Goal: Task Accomplishment & Management: Use online tool/utility

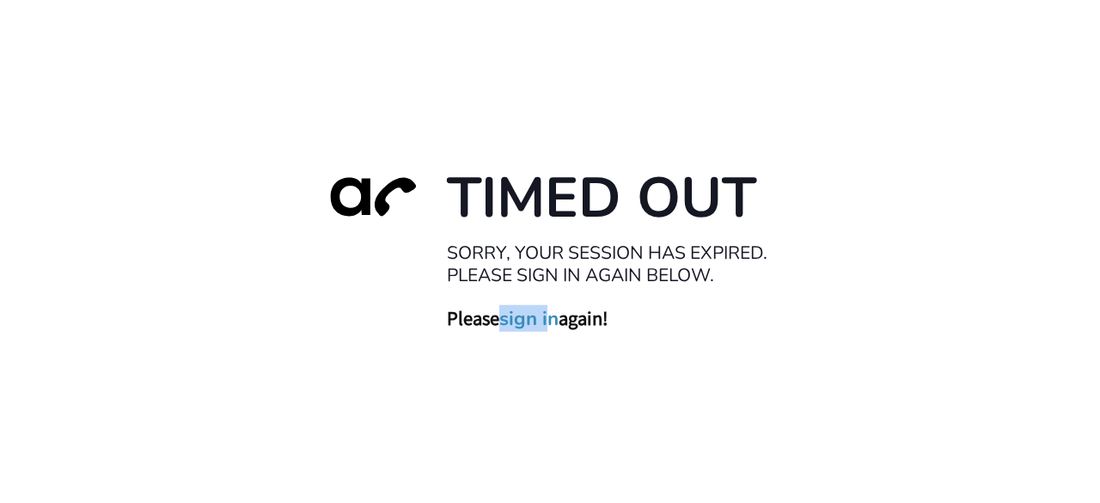
drag, startPoint x: 548, startPoint y: 303, endPoint x: 549, endPoint y: 315, distance: 12.1
click at [549, 315] on div "Timed Out Sorry, your session has expired. Please sign in again below. Please s…" at bounding box center [549, 251] width 481 height 178
click at [549, 315] on link "sign in" at bounding box center [528, 318] width 59 height 24
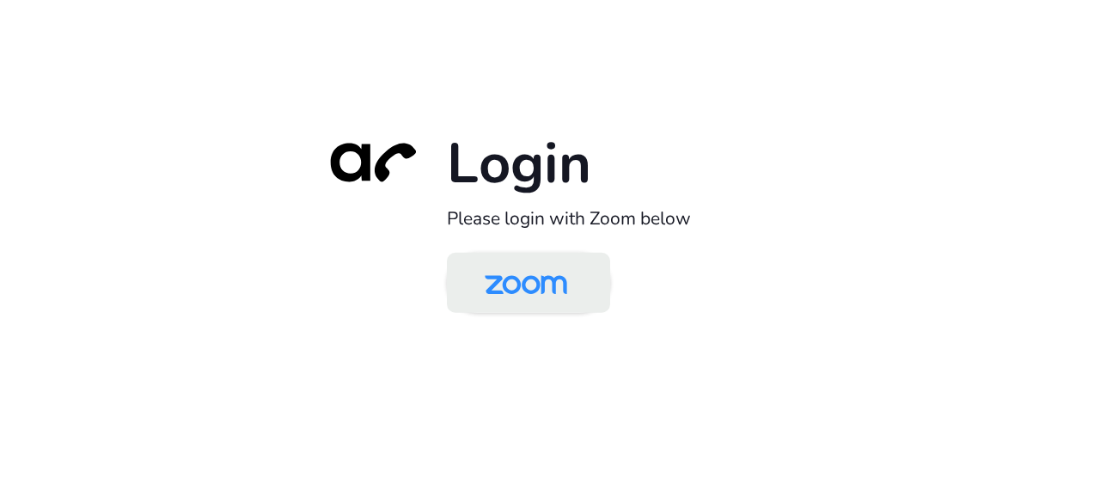
click at [540, 272] on img at bounding box center [526, 284] width 119 height 56
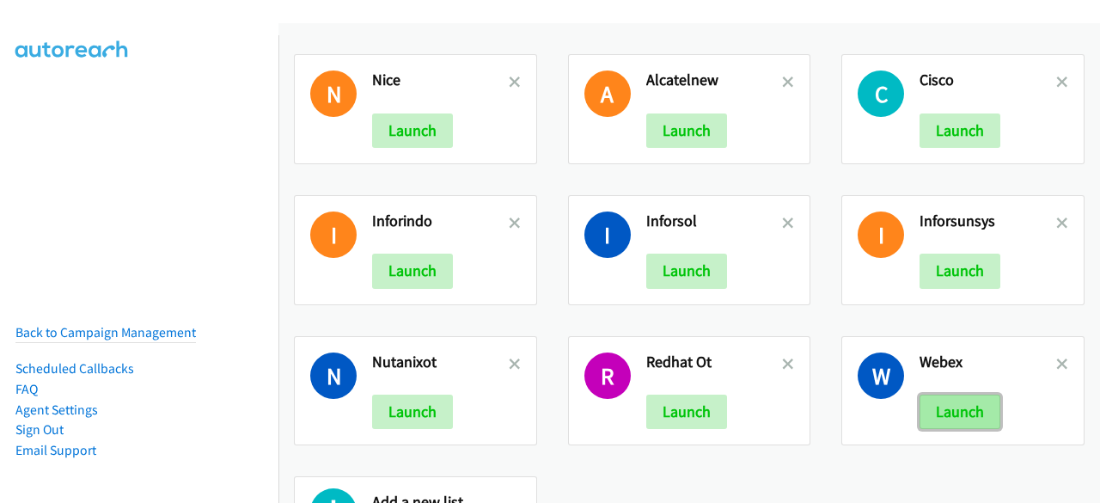
click at [961, 399] on button "Launch" at bounding box center [960, 411] width 81 height 34
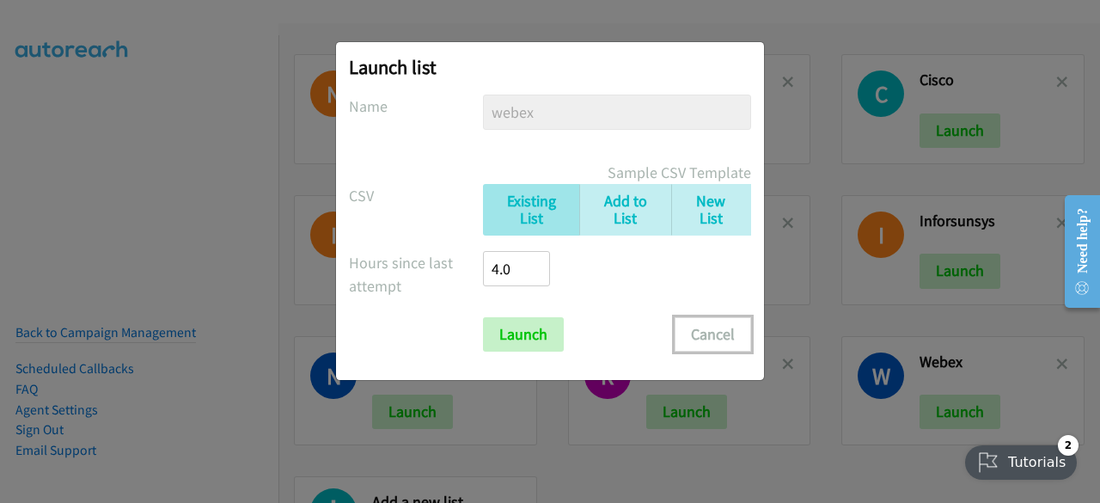
click at [720, 335] on button "Cancel" at bounding box center [713, 334] width 76 height 34
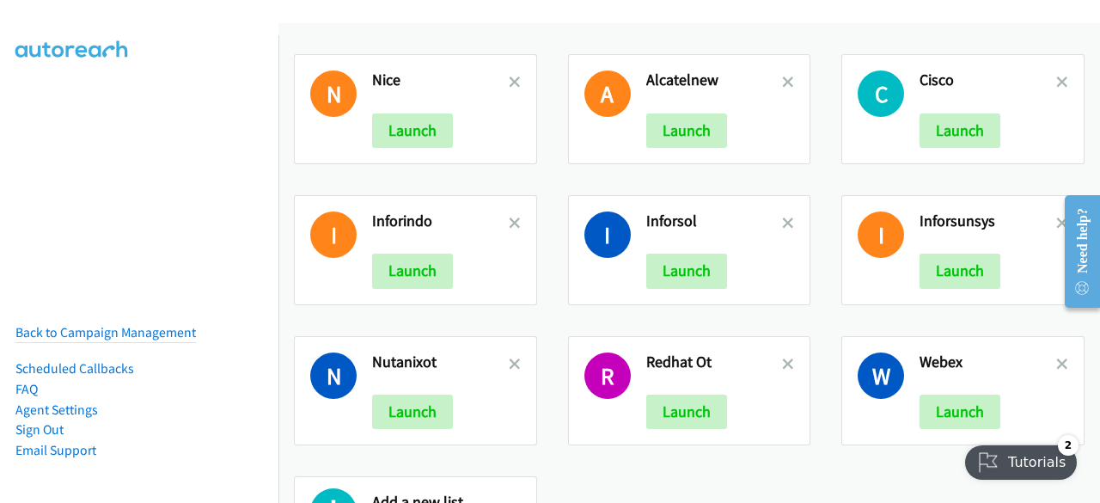
scroll to position [168, 0]
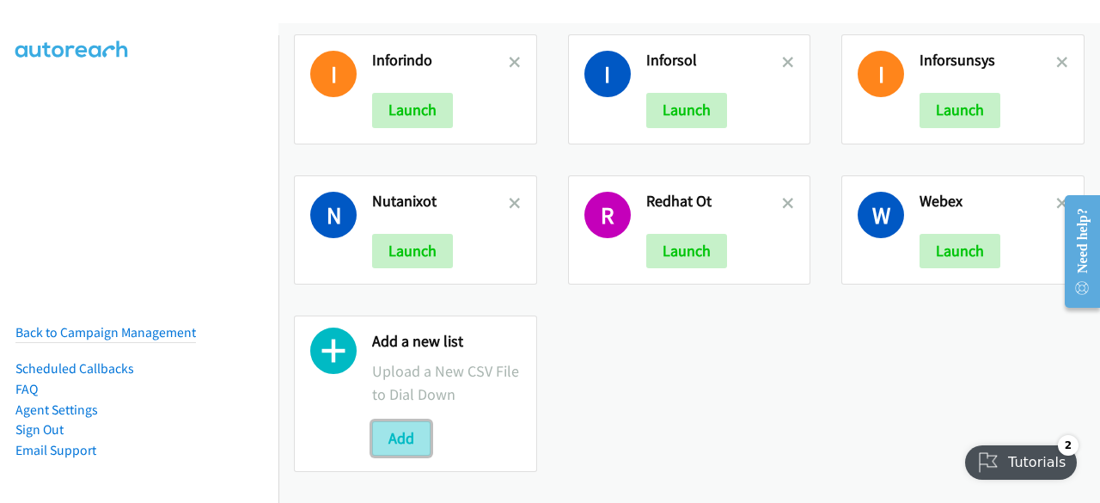
click at [402, 434] on button "Add" at bounding box center [401, 438] width 58 height 34
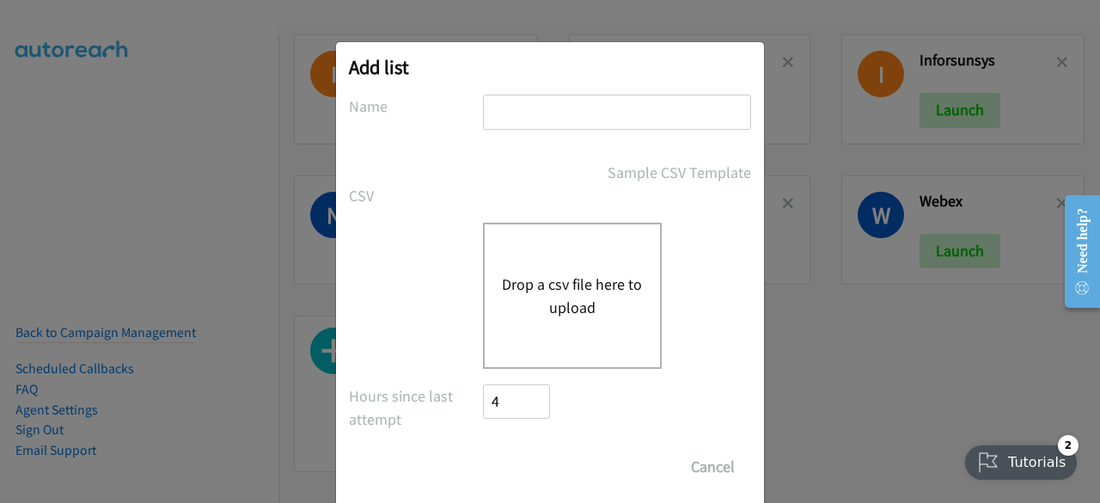
click at [522, 102] on input "text" at bounding box center [617, 112] width 268 height 35
type input "schneider"
click at [559, 266] on div "Drop a csv file here to upload" at bounding box center [572, 296] width 179 height 146
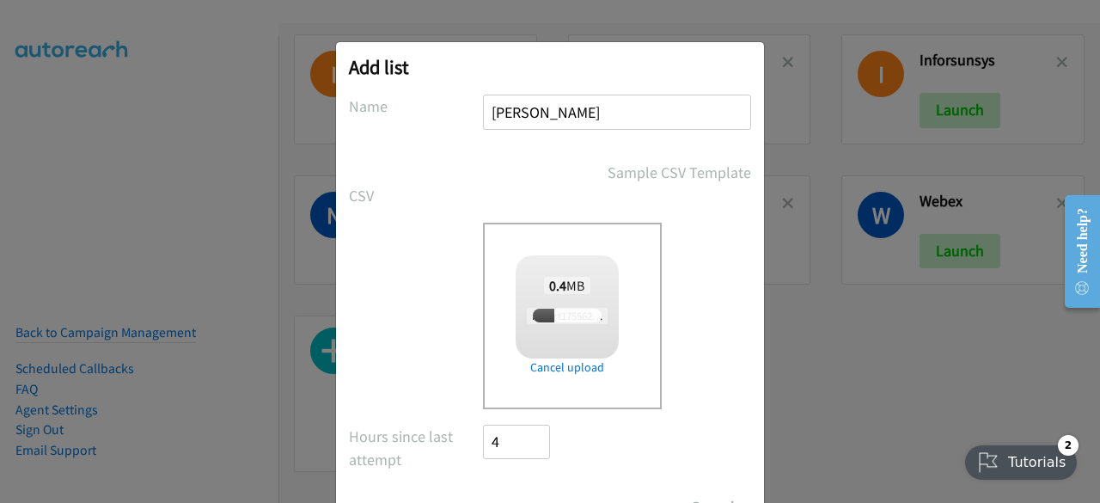
scroll to position [76, 0]
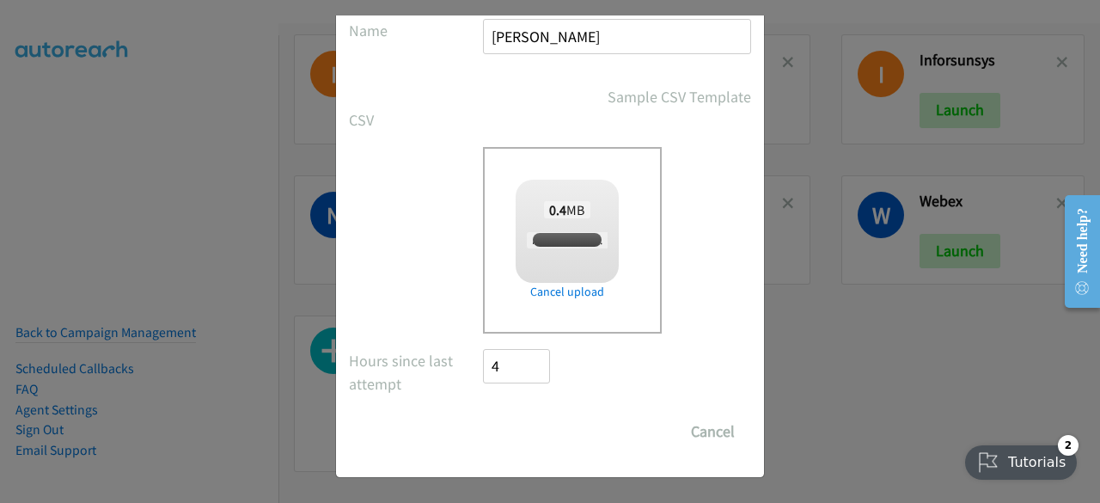
checkbox input "true"
click at [500, 426] on input "Save List" at bounding box center [528, 431] width 90 height 34
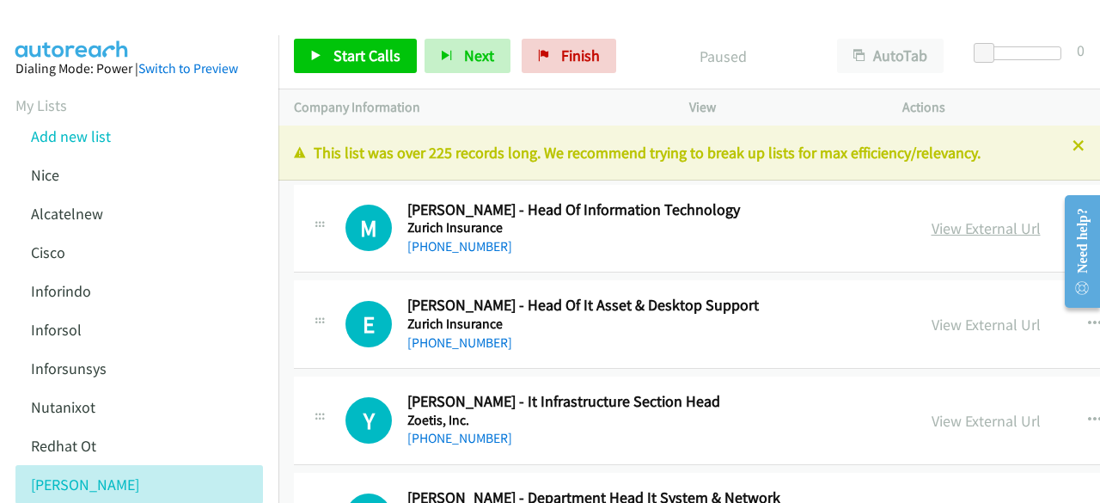
click at [932, 223] on link "View External Url" at bounding box center [986, 228] width 109 height 20
click at [951, 224] on link "View External Url" at bounding box center [986, 228] width 109 height 20
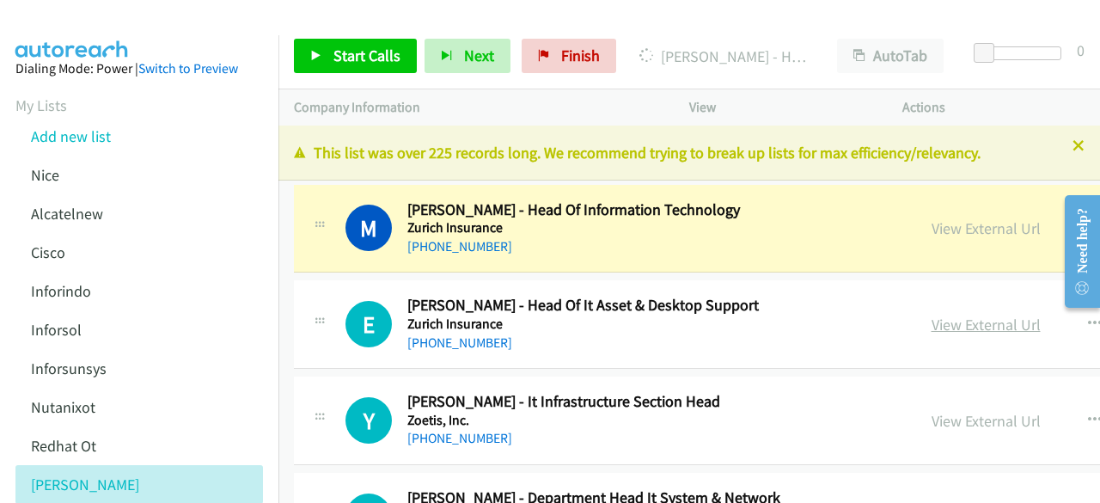
click at [932, 327] on link "View External Url" at bounding box center [986, 325] width 109 height 20
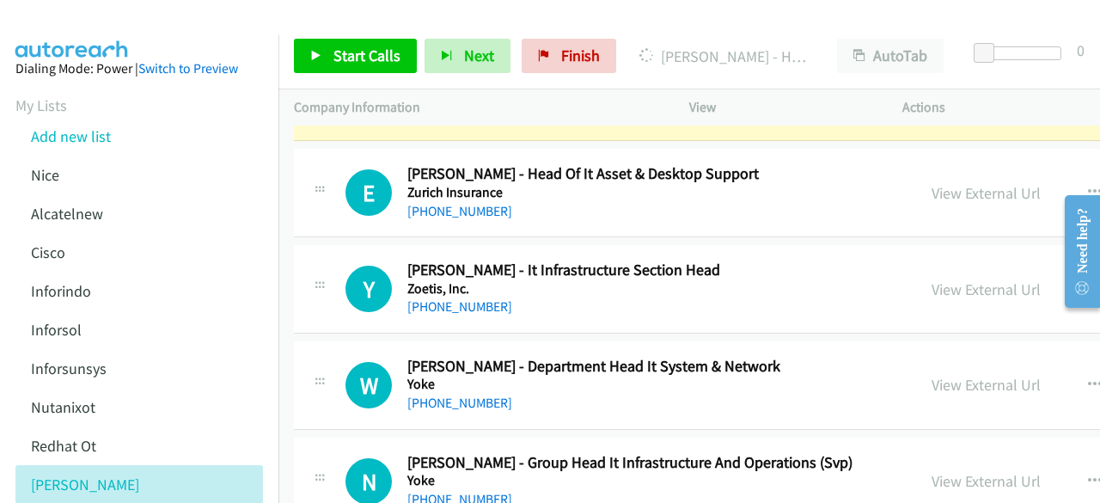
scroll to position [135, 0]
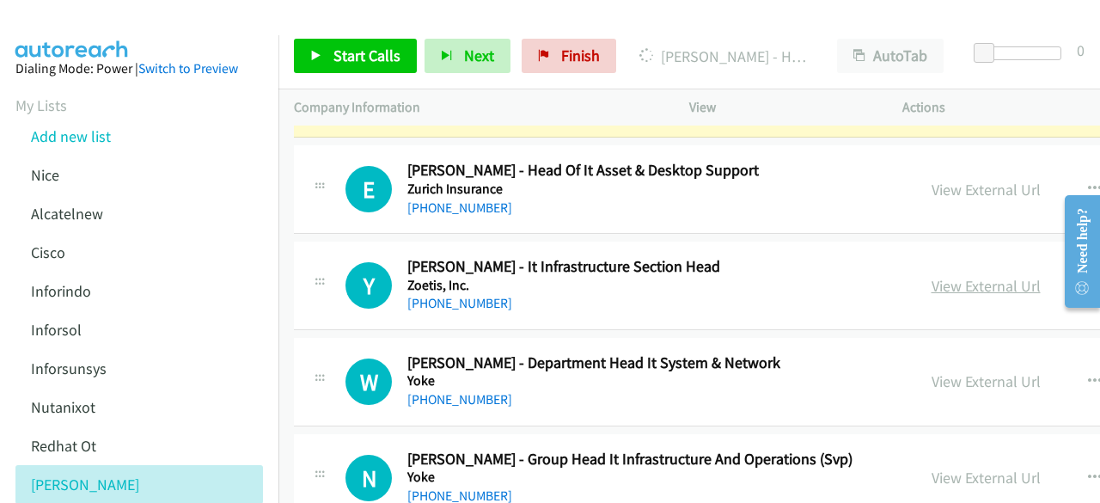
click at [940, 281] on link "View External Url" at bounding box center [986, 286] width 109 height 20
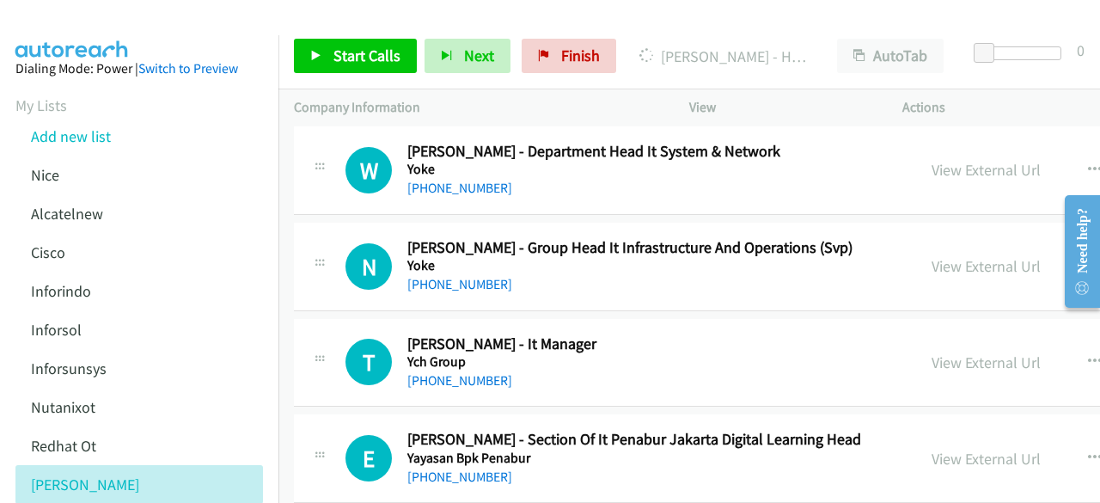
scroll to position [349, 0]
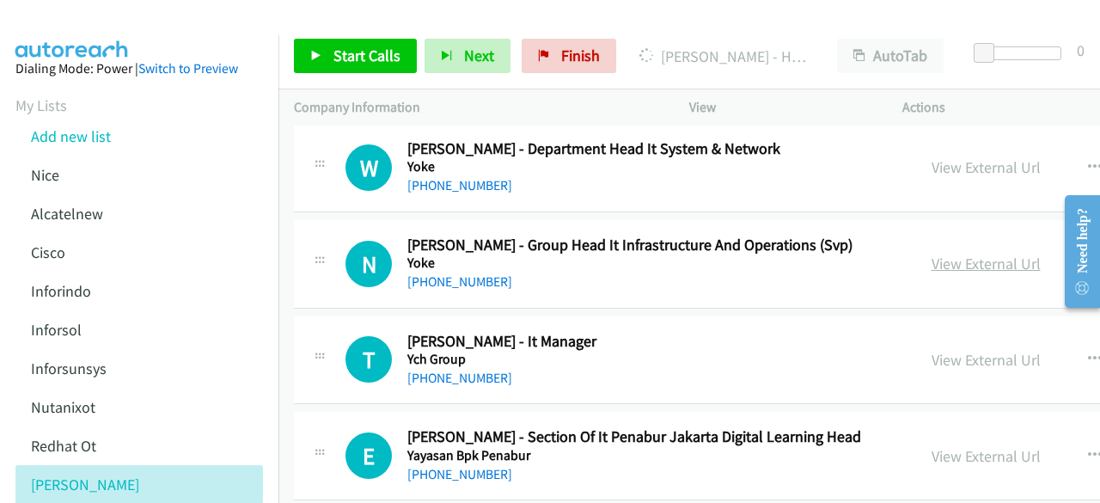
click at [932, 260] on link "View External Url" at bounding box center [986, 264] width 109 height 20
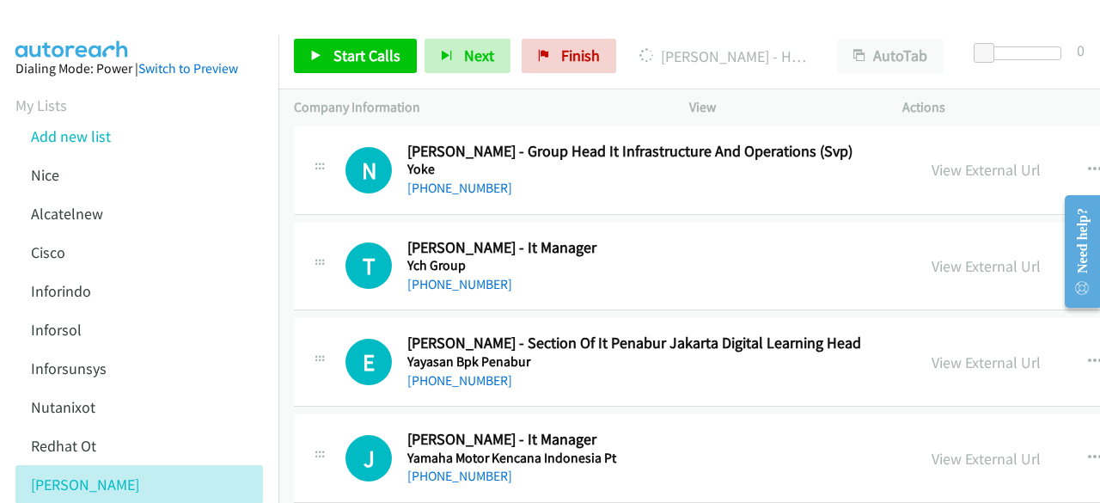
scroll to position [461, 0]
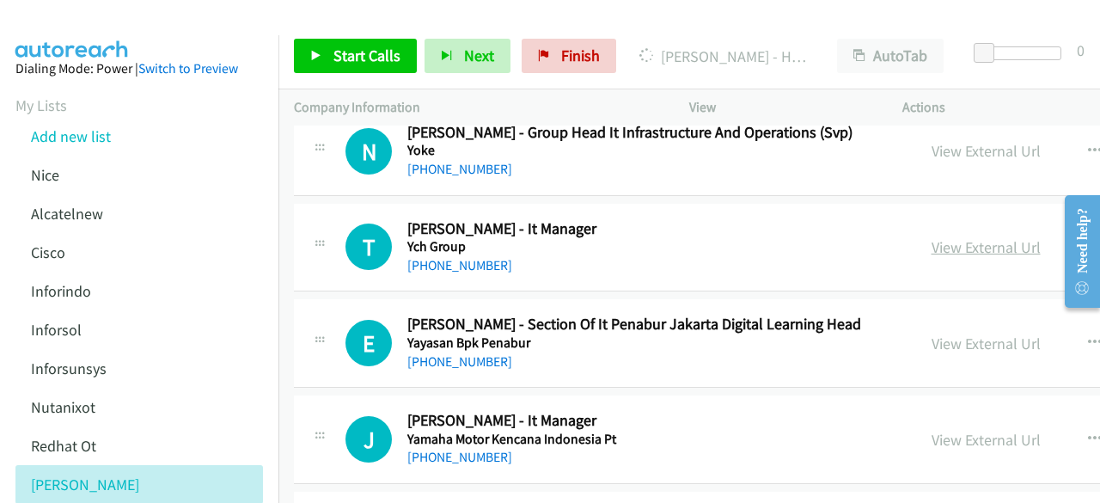
click at [932, 240] on link "View External Url" at bounding box center [986, 247] width 109 height 20
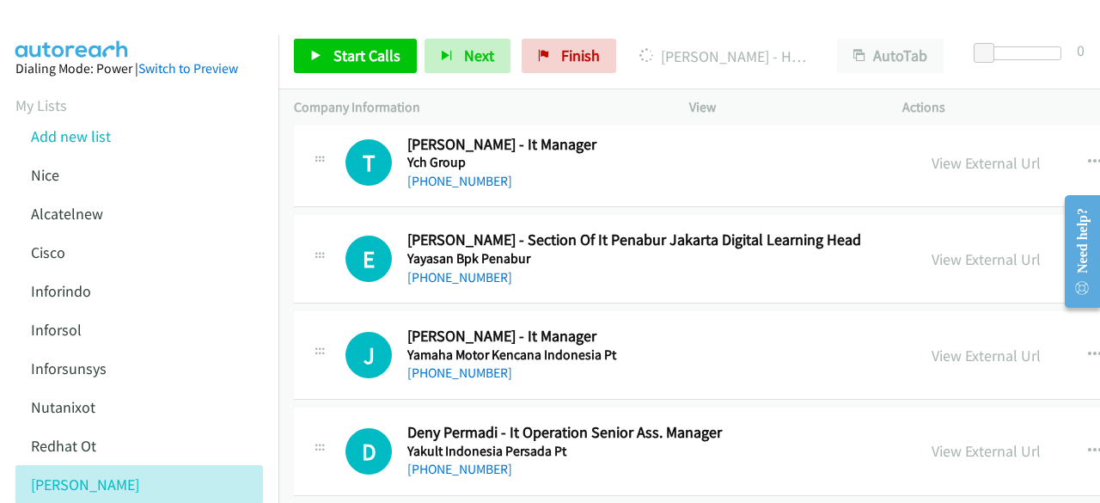
scroll to position [551, 0]
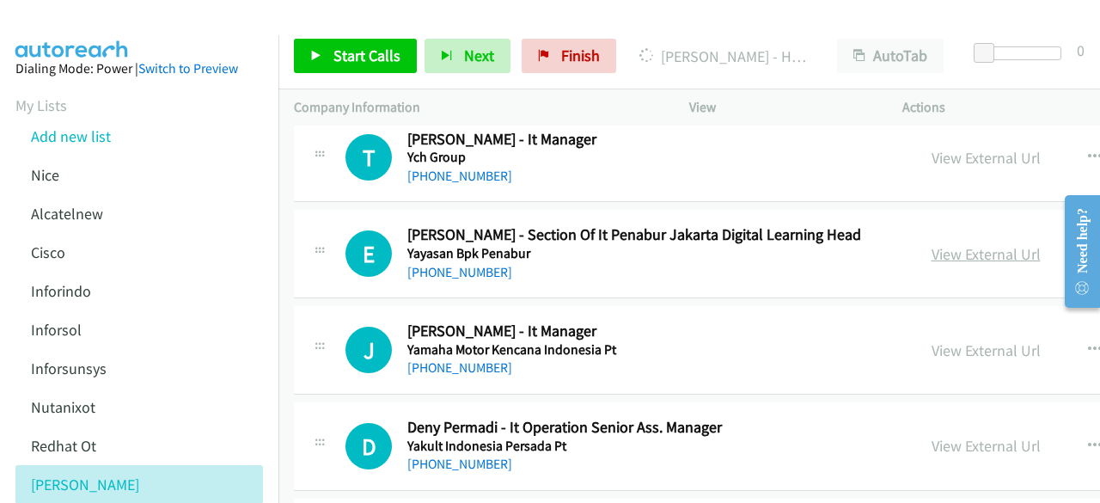
click at [932, 250] on link "View External Url" at bounding box center [986, 254] width 109 height 20
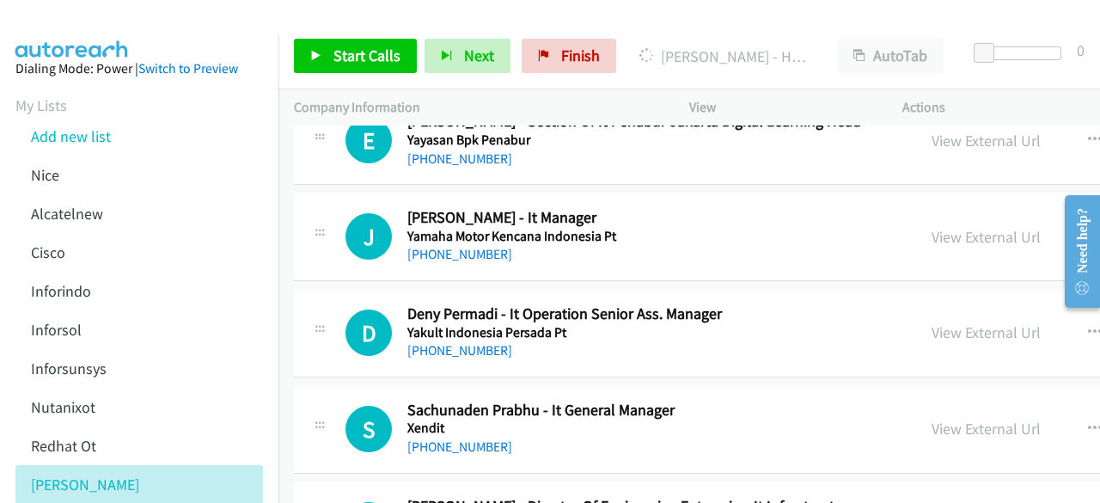
scroll to position [673, 0]
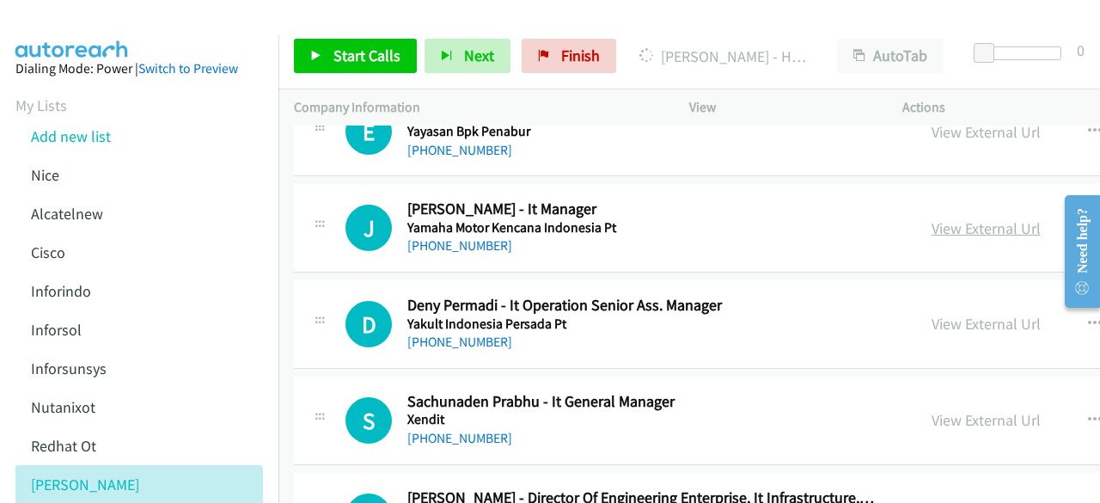
click at [932, 233] on link "View External Url" at bounding box center [986, 228] width 109 height 20
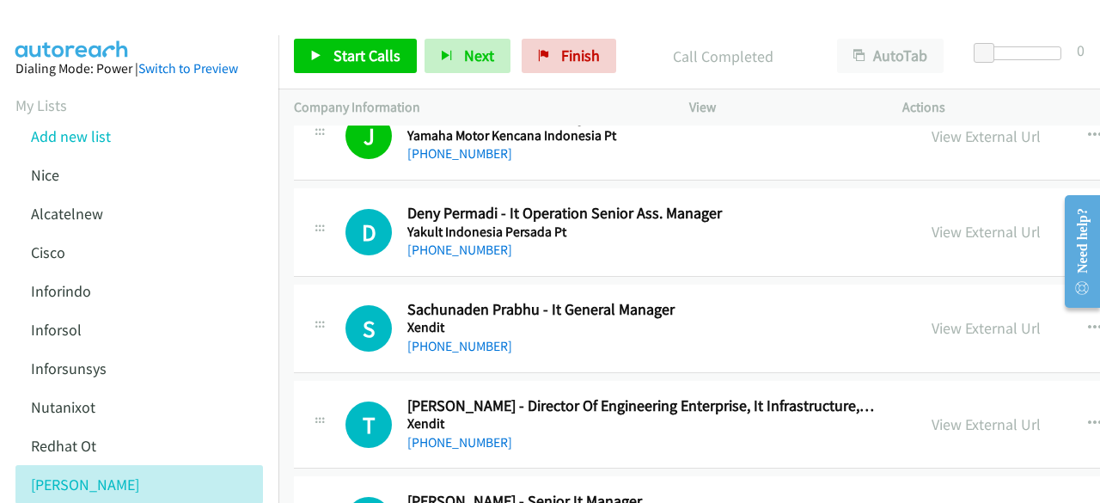
scroll to position [774, 0]
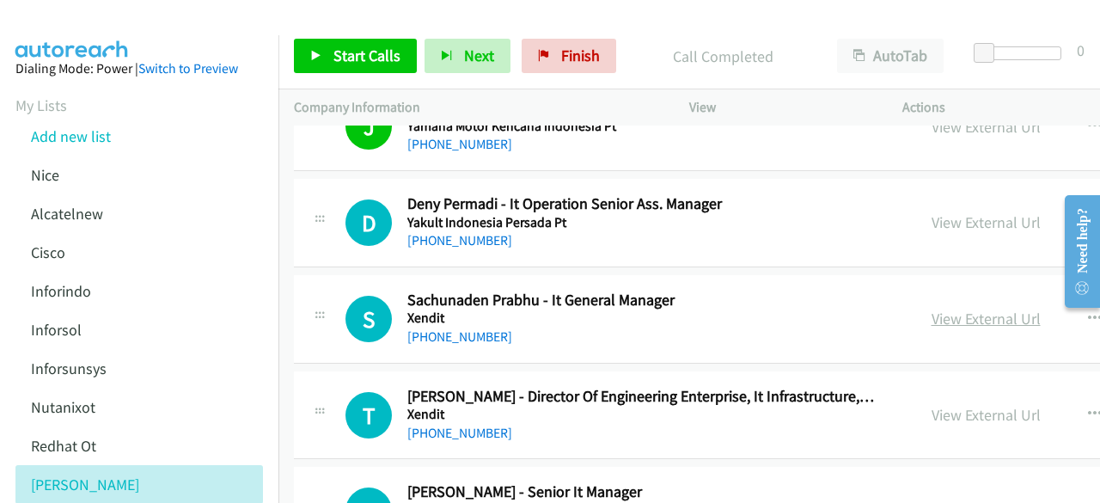
click at [932, 309] on link "View External Url" at bounding box center [986, 319] width 109 height 20
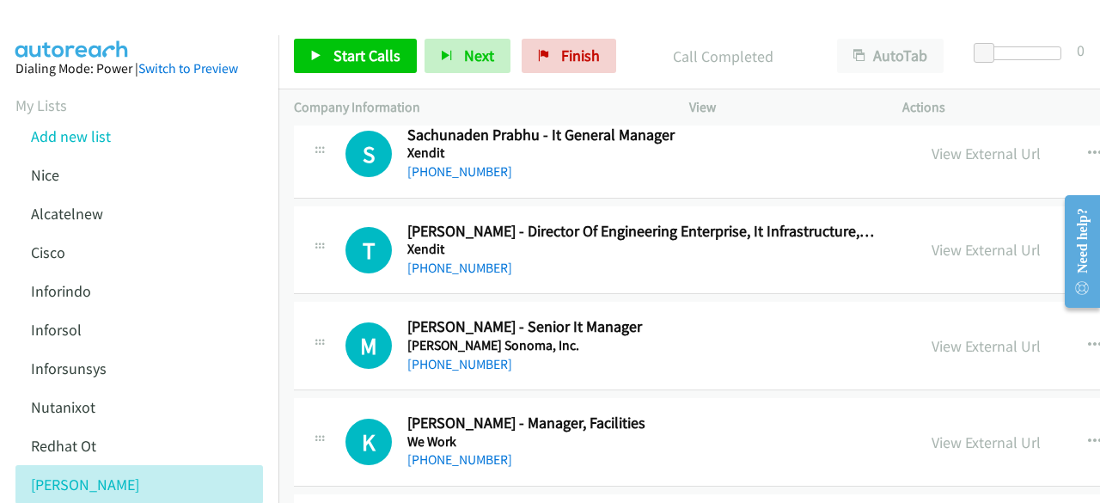
scroll to position [948, 0]
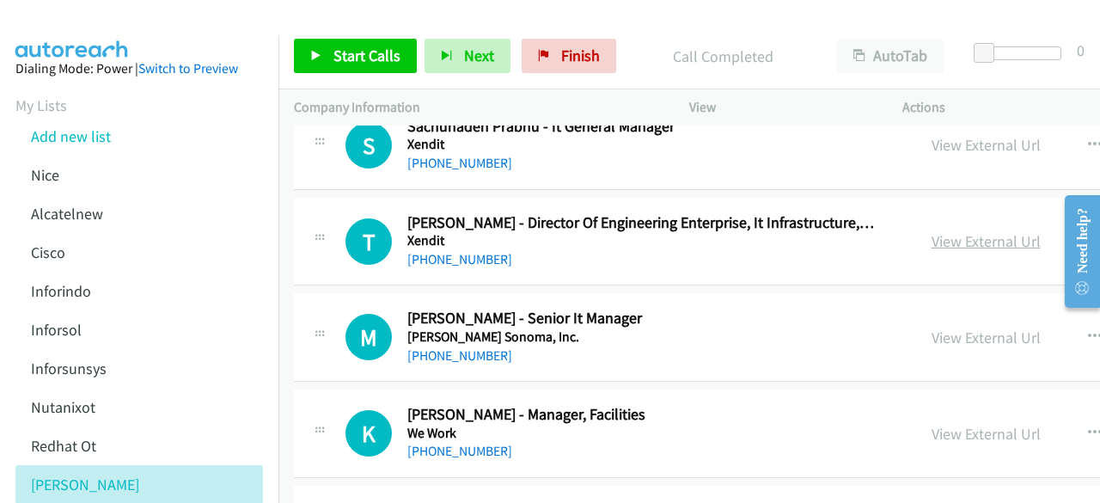
click at [932, 241] on link "View External Url" at bounding box center [986, 241] width 109 height 20
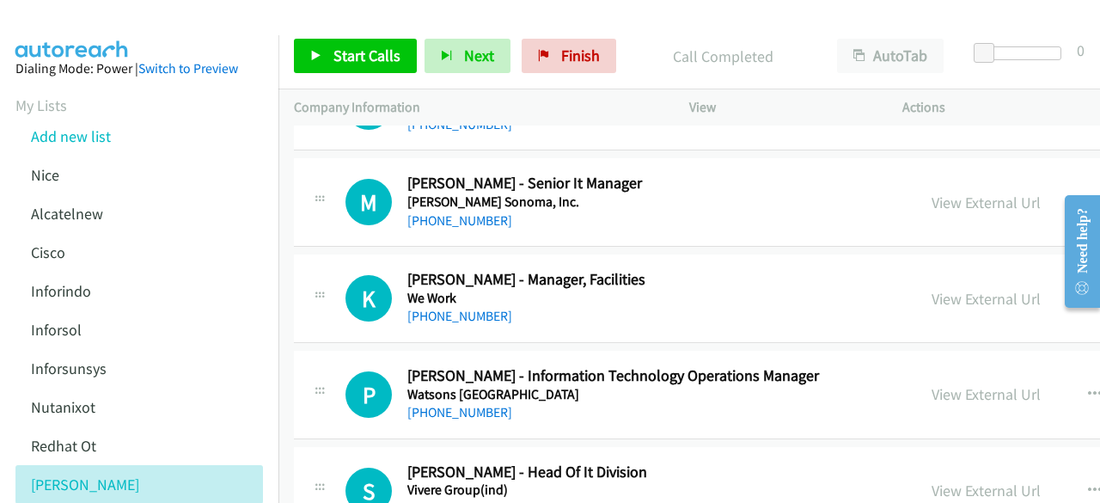
scroll to position [1084, 0]
click at [932, 203] on link "View External Url" at bounding box center [986, 202] width 109 height 20
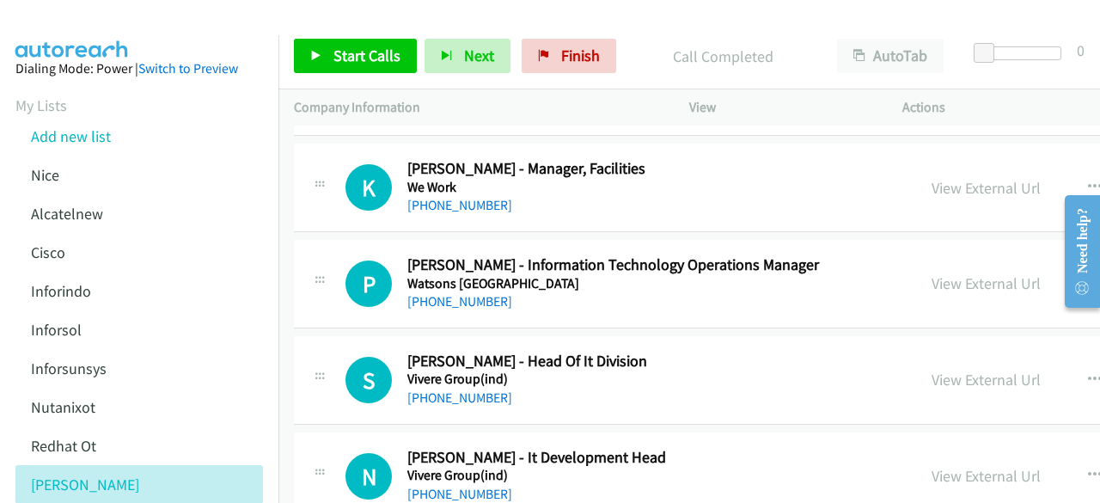
scroll to position [1195, 0]
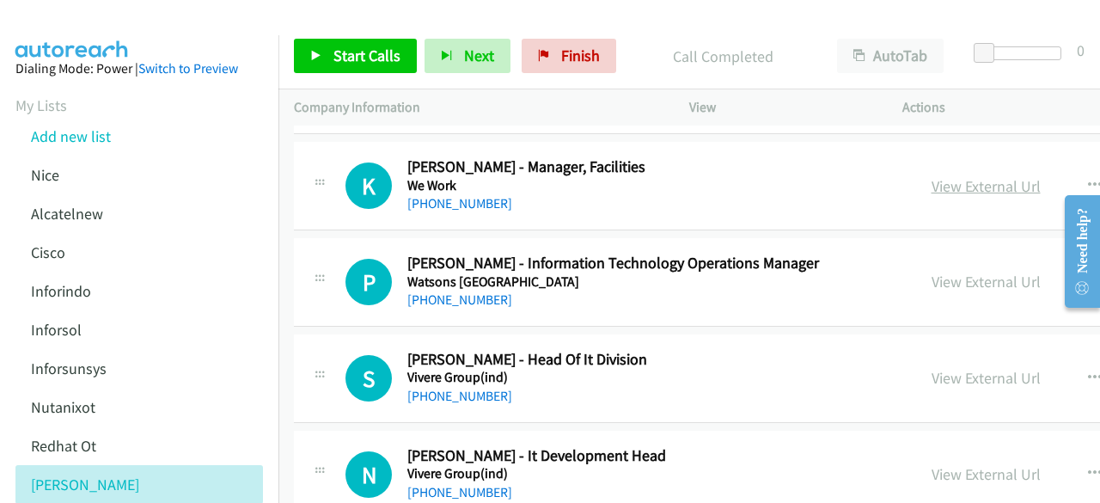
click at [932, 182] on link "View External Url" at bounding box center [986, 186] width 109 height 20
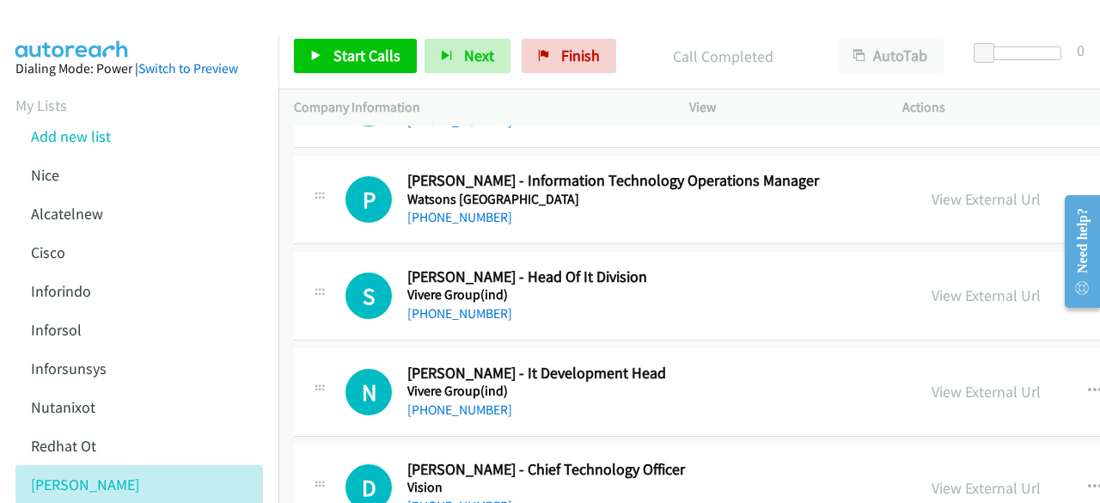
scroll to position [1279, 0]
click at [950, 194] on link "View External Url" at bounding box center [986, 198] width 109 height 20
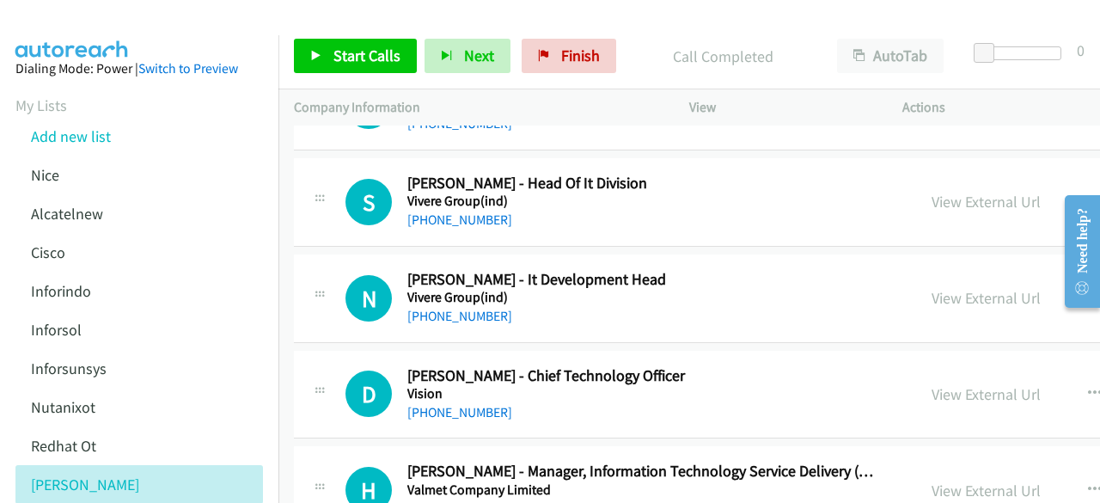
scroll to position [1389, 0]
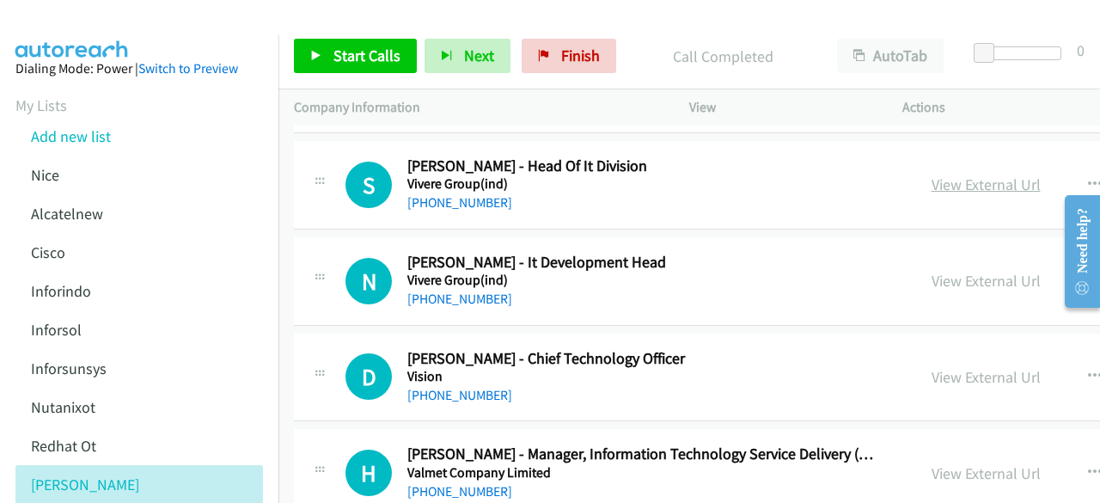
click at [962, 174] on link "View External Url" at bounding box center [986, 184] width 109 height 20
click at [932, 272] on link "View External Url" at bounding box center [986, 281] width 109 height 20
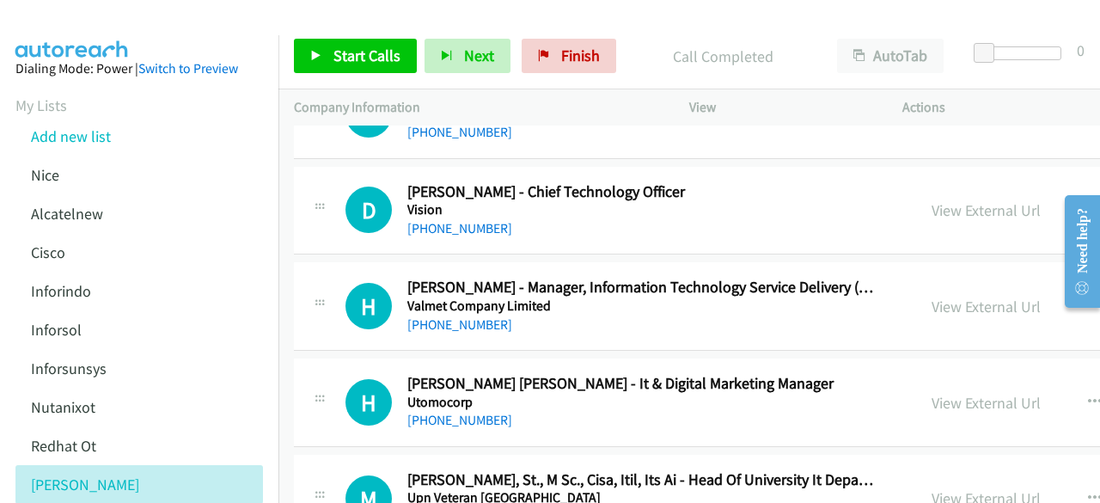
scroll to position [1559, 0]
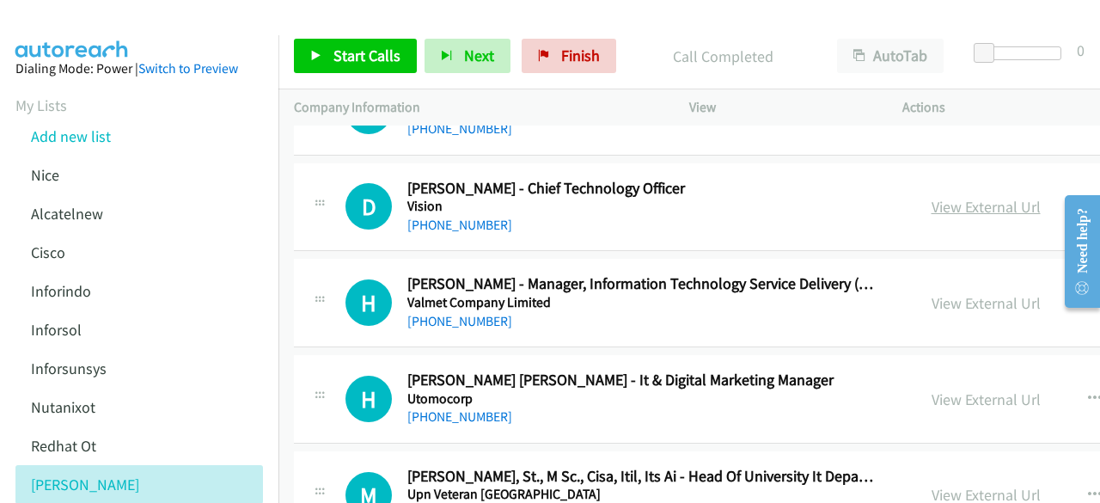
click at [932, 204] on link "View External Url" at bounding box center [986, 207] width 109 height 20
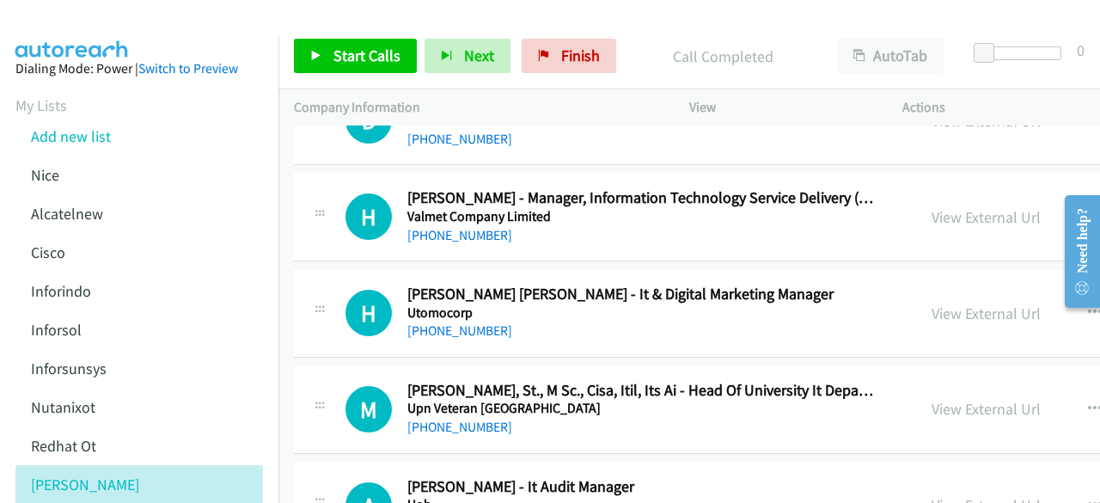
scroll to position [1653, 0]
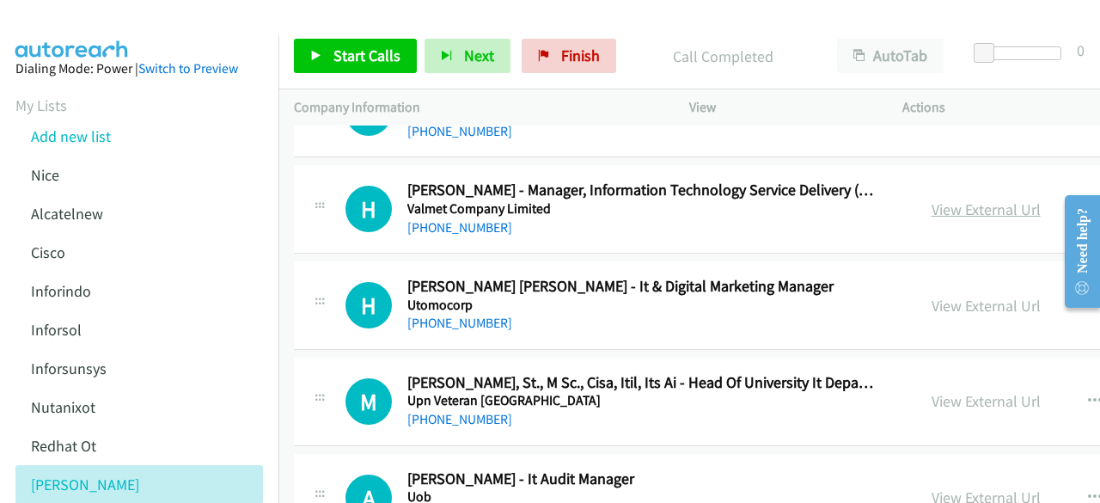
click at [949, 205] on link "View External Url" at bounding box center [986, 209] width 109 height 20
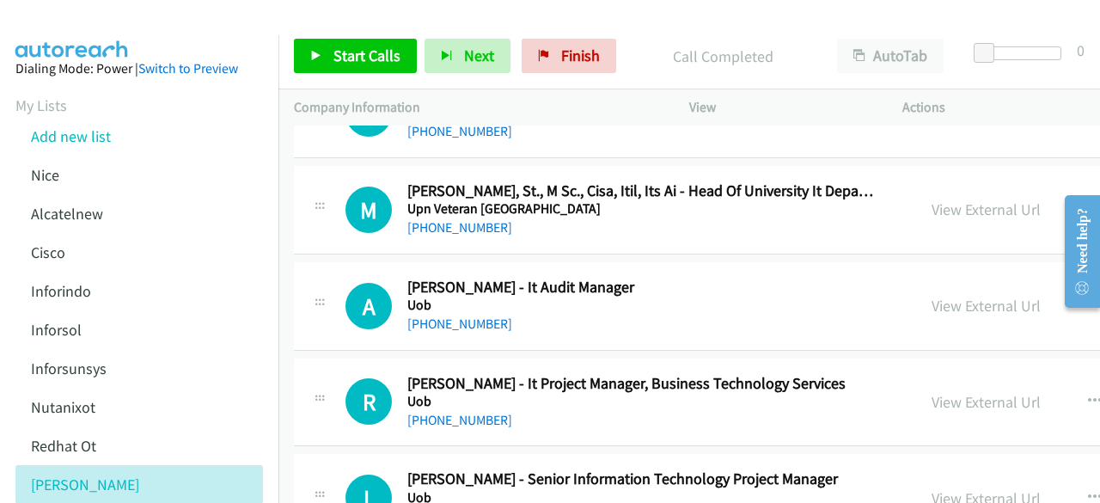
scroll to position [1847, 0]
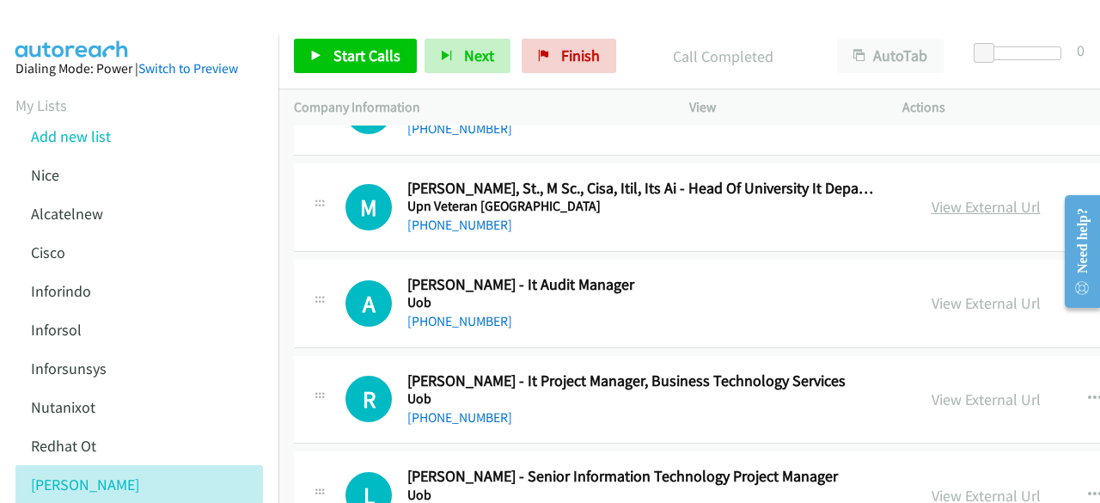
click at [932, 197] on link "View External Url" at bounding box center [986, 207] width 109 height 20
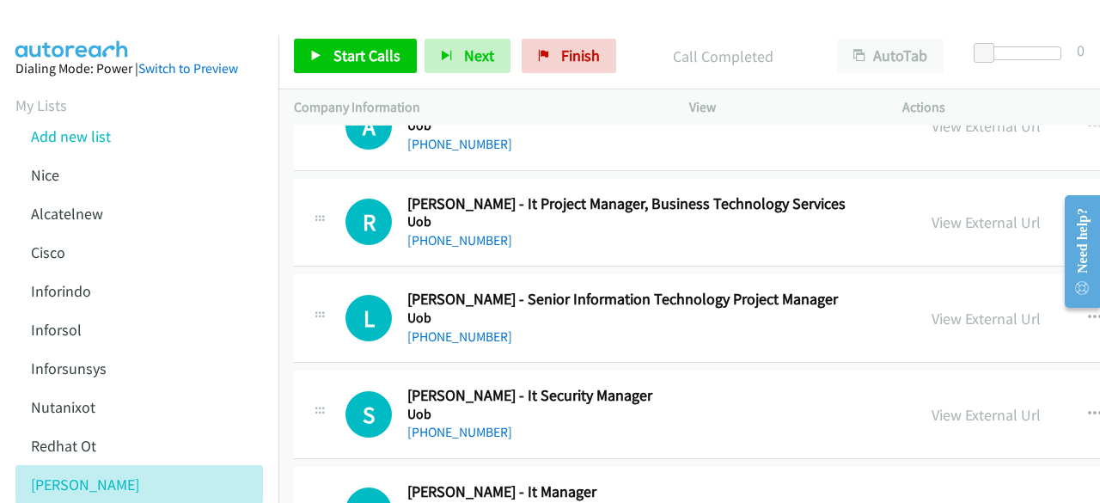
scroll to position [2050, 0]
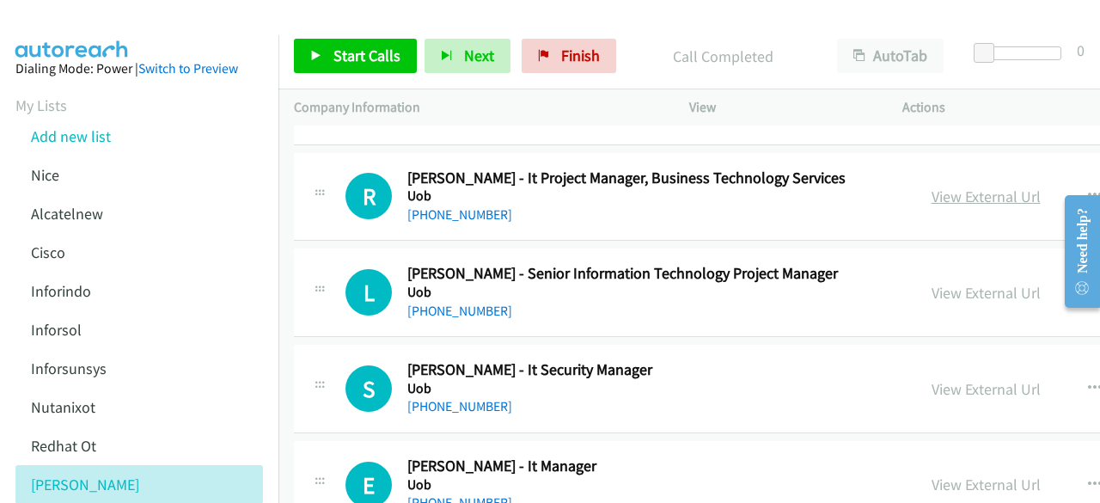
click at [932, 186] on link "View External Url" at bounding box center [986, 196] width 109 height 20
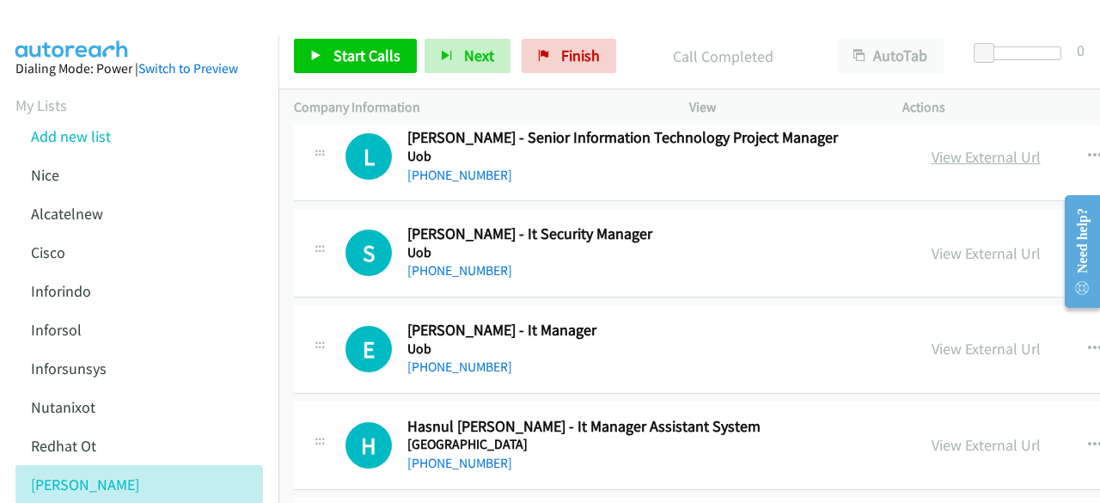
click at [932, 149] on link "View External Url" at bounding box center [986, 157] width 109 height 20
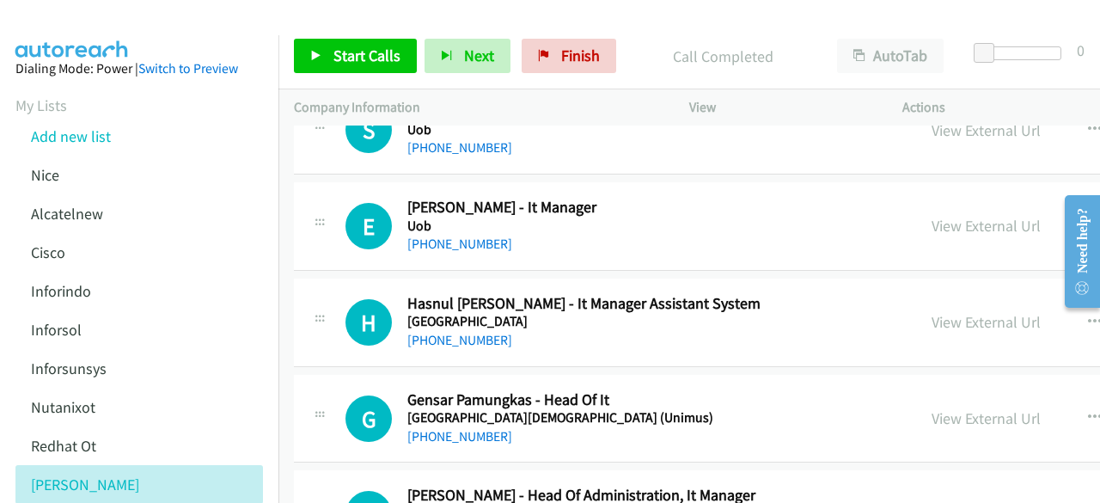
scroll to position [2309, 0]
click at [956, 216] on link "View External Url" at bounding box center [986, 225] width 109 height 20
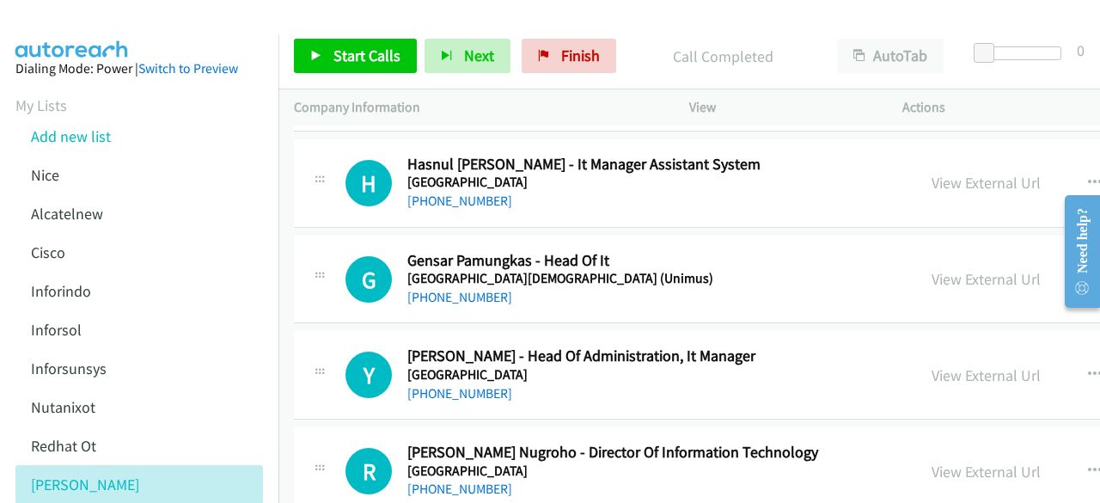
scroll to position [2496, 0]
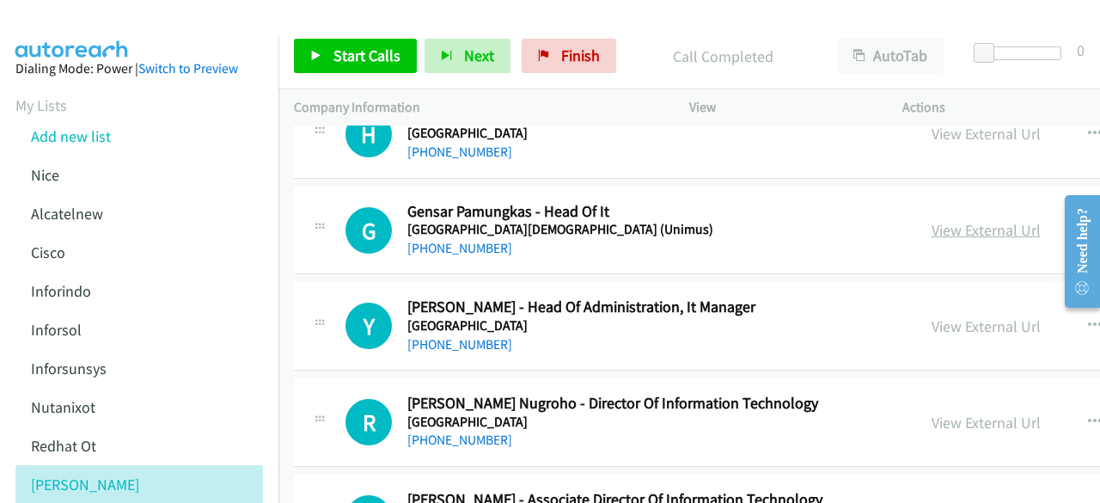
click at [934, 226] on link "View External Url" at bounding box center [986, 230] width 109 height 20
